Goal: Check status: Check status

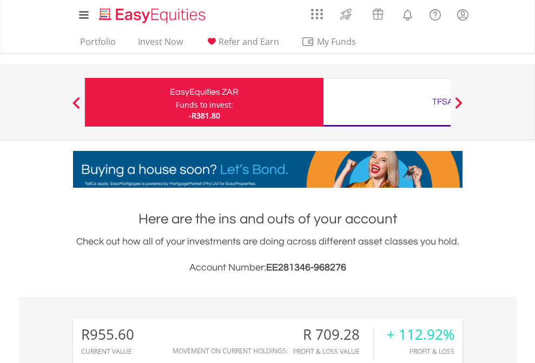
click at [176, 102] on div "Funds to invest:" at bounding box center [204, 104] width 57 height 11
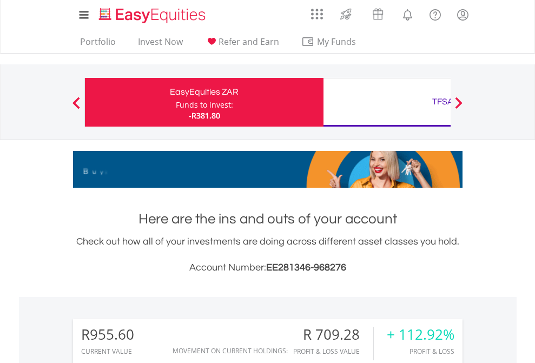
scroll to position [104, 170]
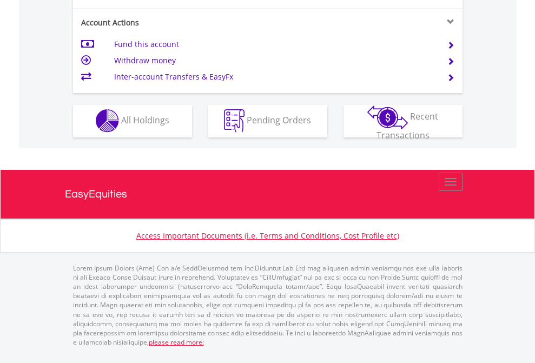
scroll to position [1011, 0]
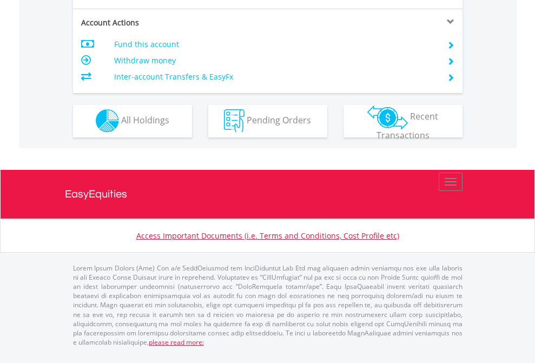
scroll to position [1011, 0]
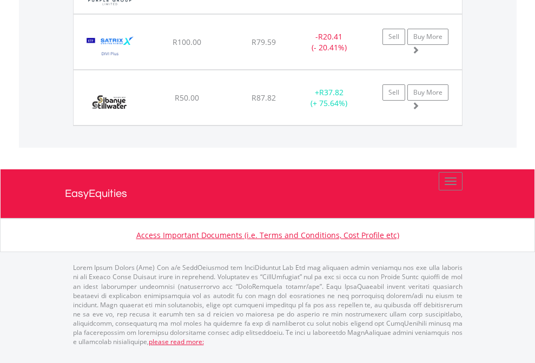
scroll to position [104, 170]
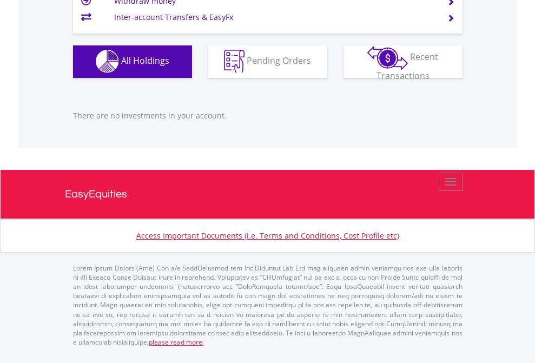
scroll to position [104, 170]
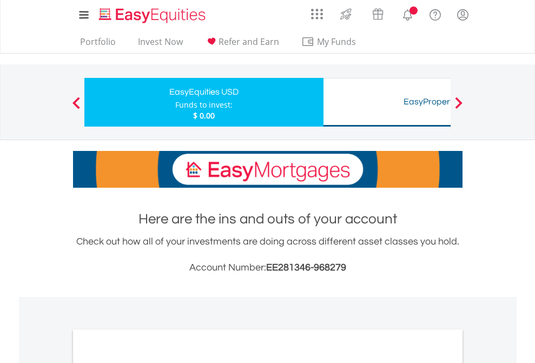
scroll to position [650, 0]
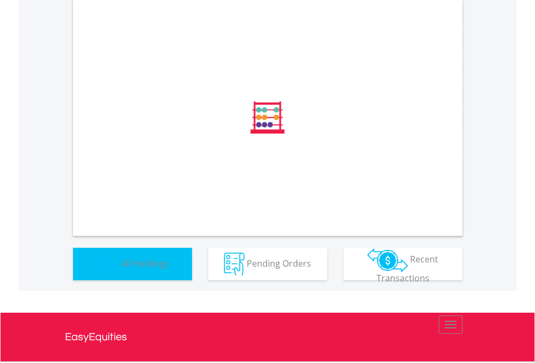
click at [121, 269] on span "All Holdings" at bounding box center [145, 263] width 48 height 12
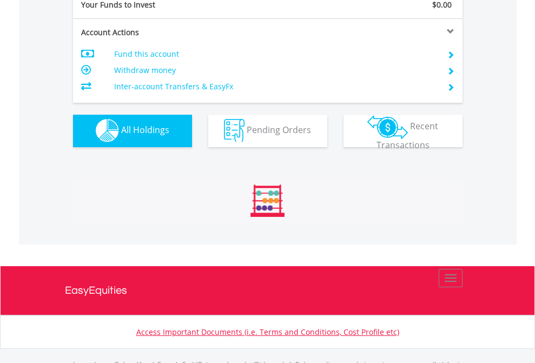
scroll to position [1070, 0]
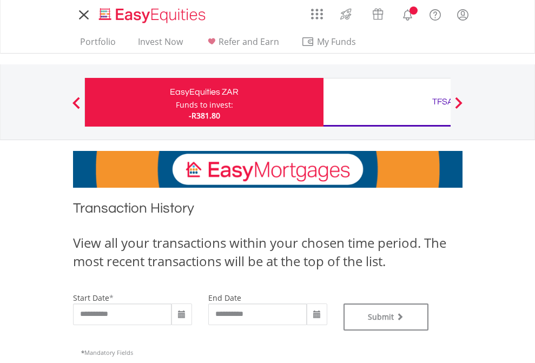
type input "**********"
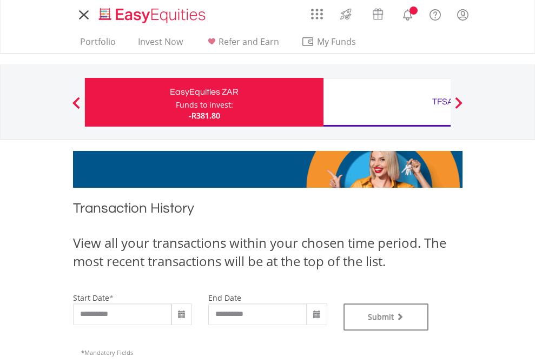
type input "**********"
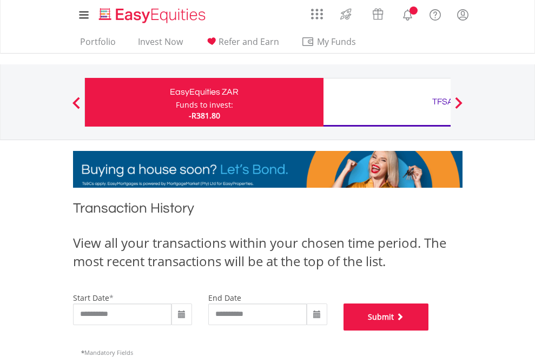
click at [429, 330] on button "Submit" at bounding box center [385, 316] width 85 height 27
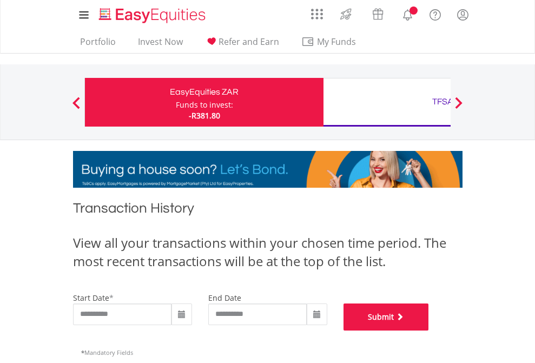
scroll to position [438, 0]
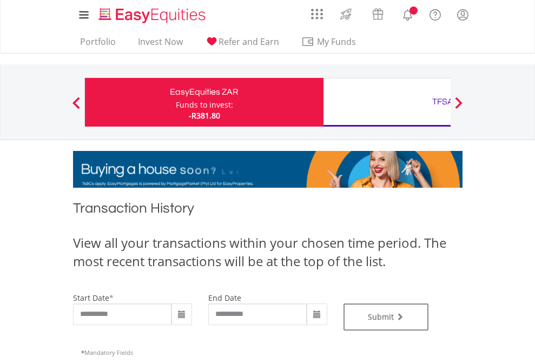
click at [386, 102] on div "TFSA" at bounding box center [442, 101] width 225 height 15
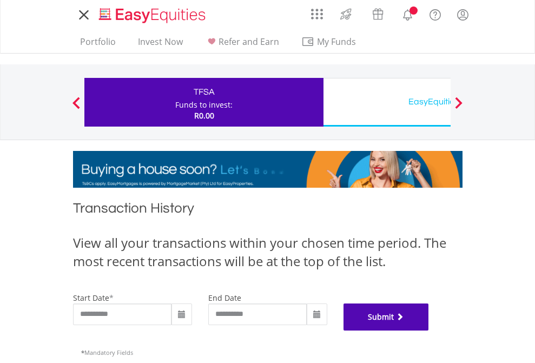
click at [429, 330] on button "Submit" at bounding box center [385, 316] width 85 height 27
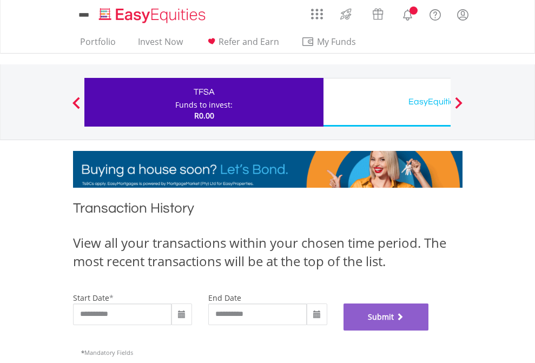
scroll to position [438, 0]
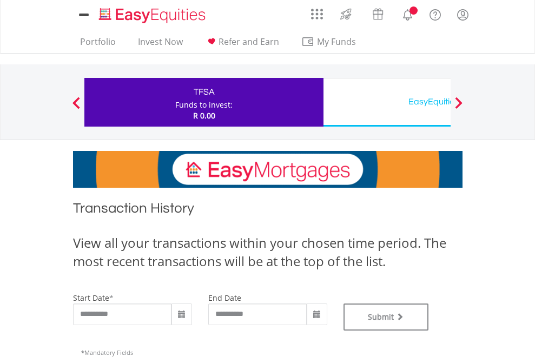
click at [386, 102] on div "EasyEquities USD" at bounding box center [442, 101] width 225 height 15
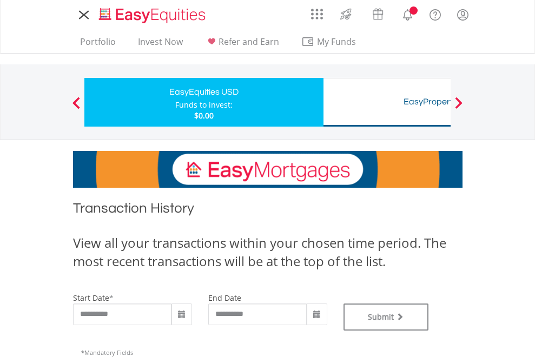
type input "**********"
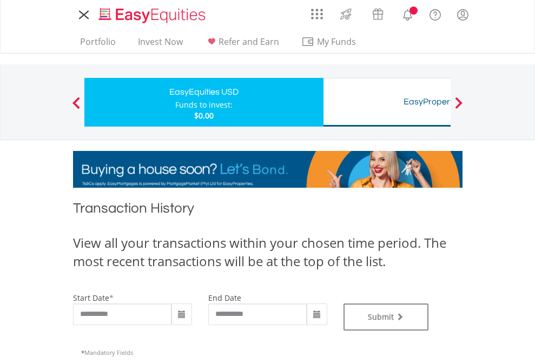
type input "**********"
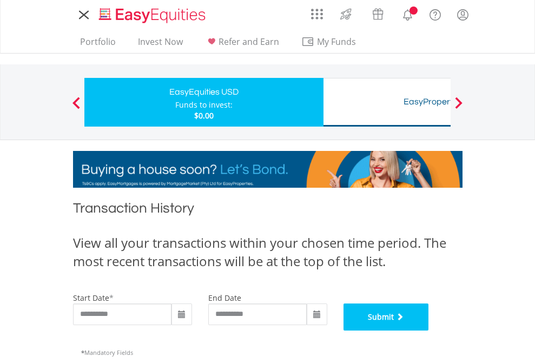
click at [429, 330] on button "Submit" at bounding box center [385, 316] width 85 height 27
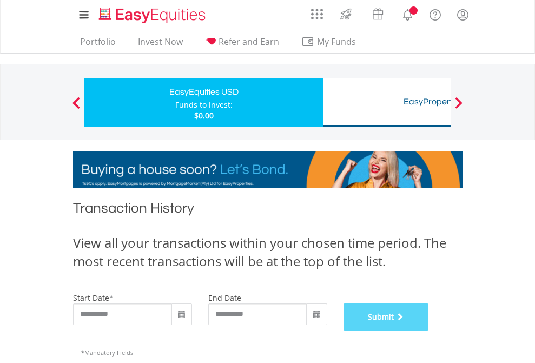
scroll to position [438, 0]
